Goal: Communication & Community: Answer question/provide support

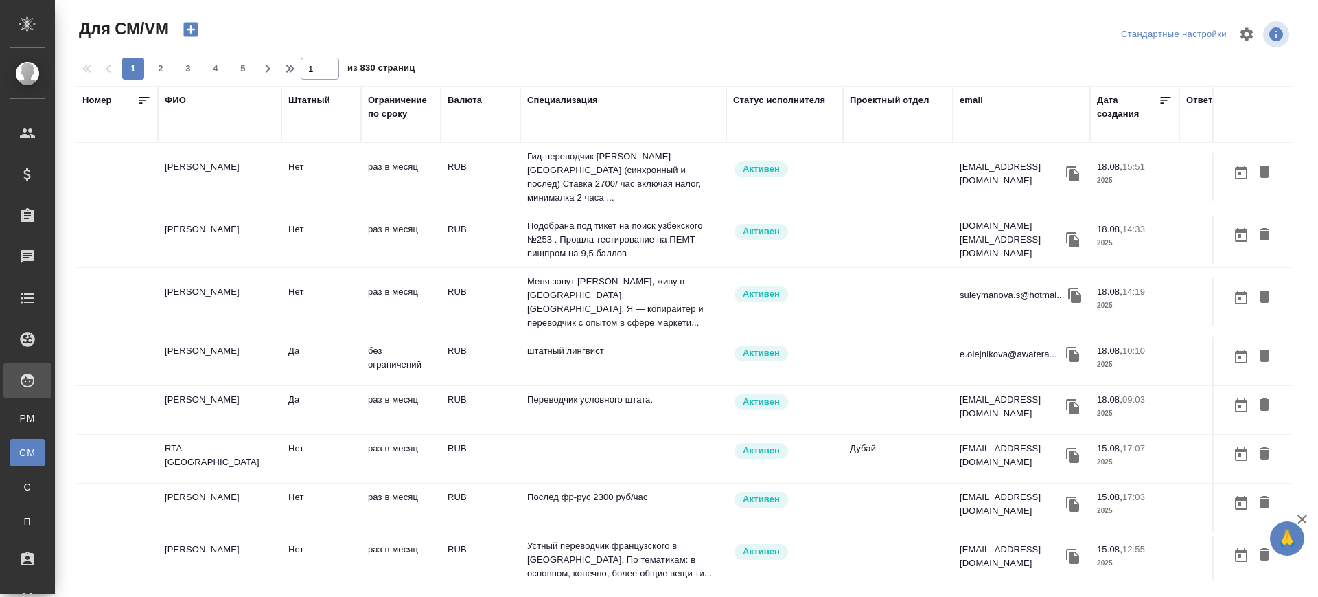
click at [207, 201] on td "[PERSON_NAME]" at bounding box center [220, 177] width 124 height 48
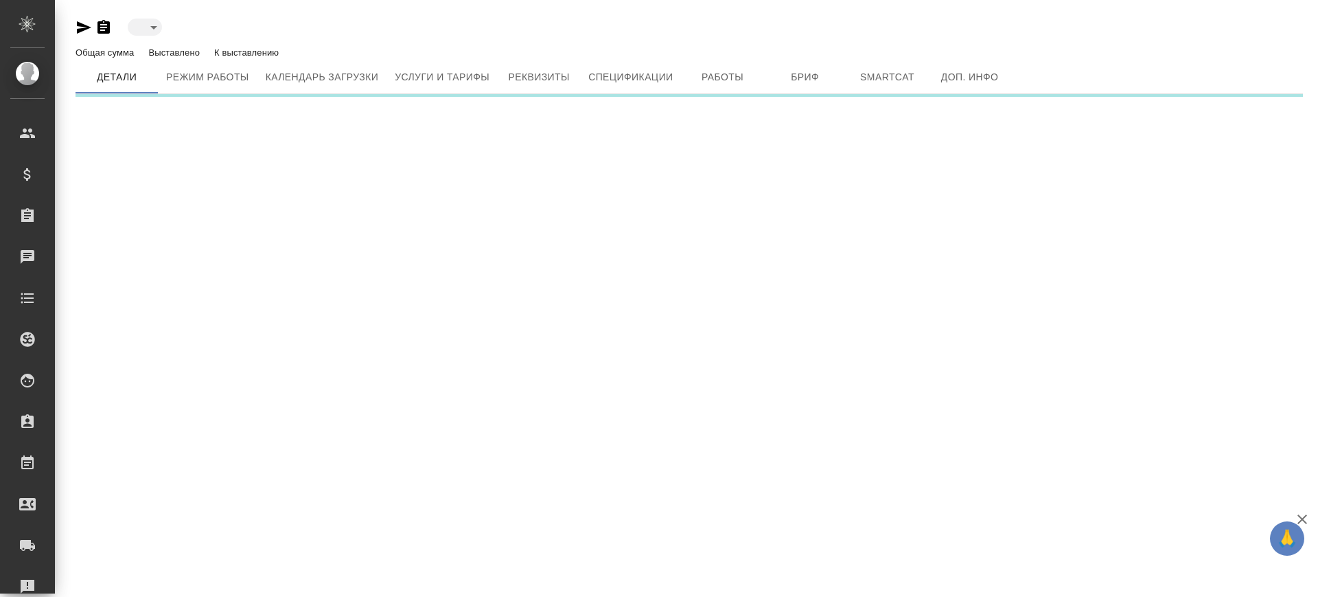
type input "active"
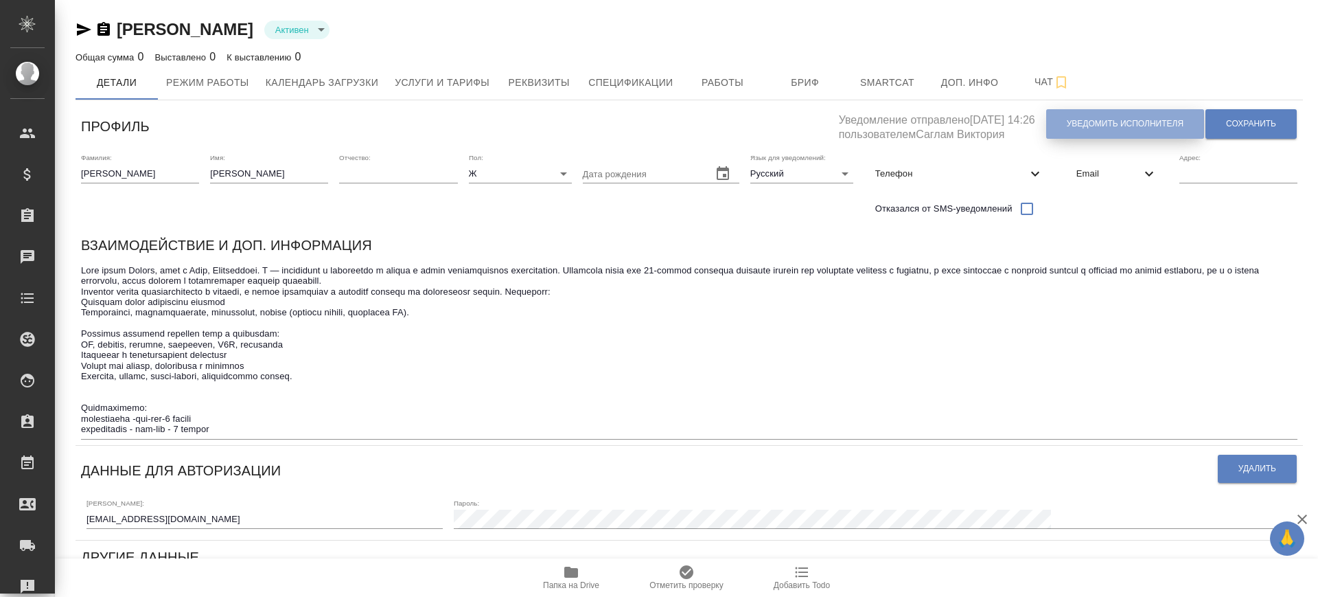
click at [1071, 121] on span "Уведомить исполнителя" at bounding box center [1125, 124] width 117 height 12
type textarea "Добрый день, Сабина! Ознакомиться с подробной информацией по выполненным работа…"
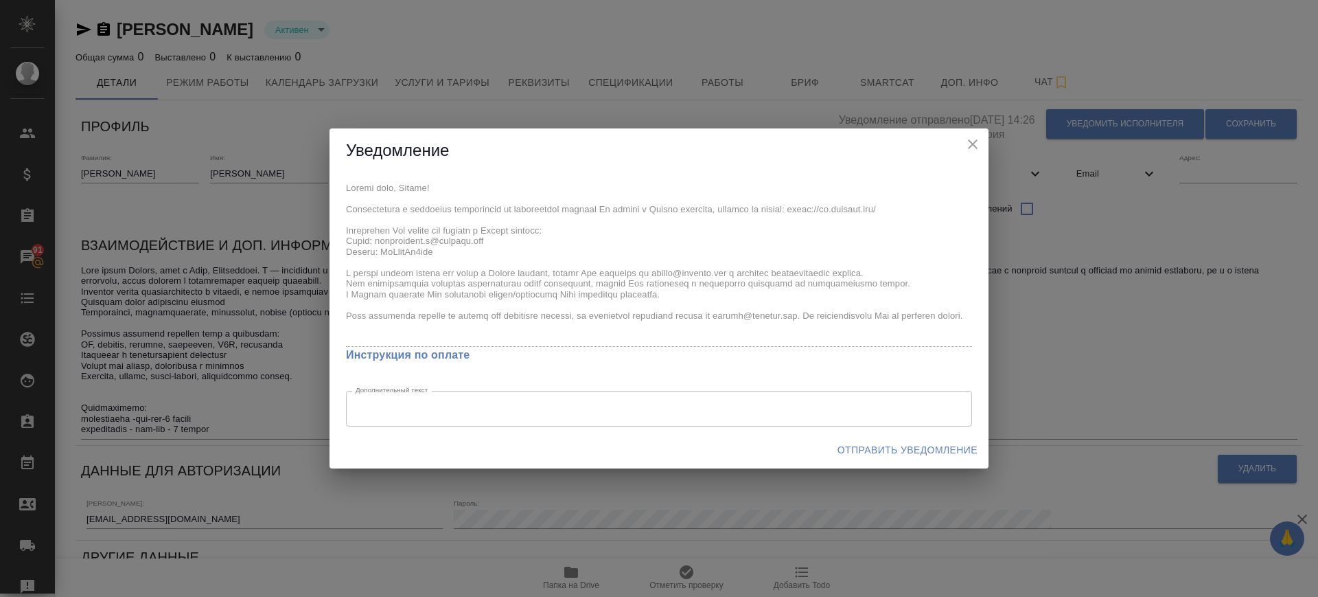
click at [505, 288] on div "x Инструкция по оплате Дополнительный текст x Дополнительный текст" at bounding box center [659, 302] width 659 height 259
click at [389, 222] on div "x Инструкция по оплате Дополнительный текст x Дополнительный текст" at bounding box center [659, 302] width 659 height 259
click at [931, 450] on span "Отправить уведомление" at bounding box center [907, 449] width 140 height 17
